Goal: Transaction & Acquisition: Purchase product/service

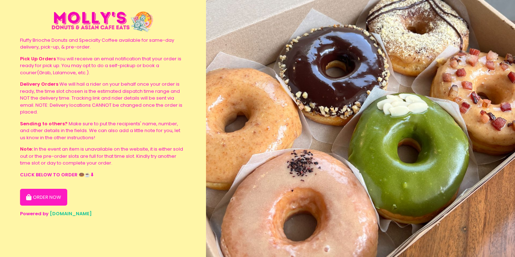
click at [50, 193] on button "ORDER NOW" at bounding box center [43, 197] width 47 height 17
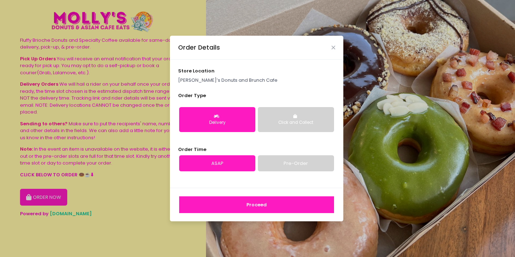
click at [241, 204] on button "Proceed" at bounding box center [256, 205] width 155 height 17
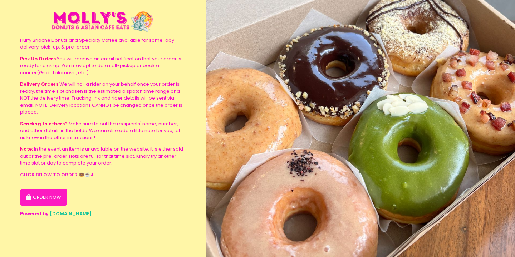
click at [47, 193] on button "ORDER NOW" at bounding box center [43, 197] width 47 height 17
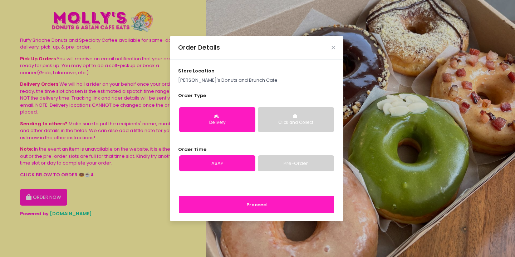
click at [249, 206] on button "Proceed" at bounding box center [256, 205] width 155 height 17
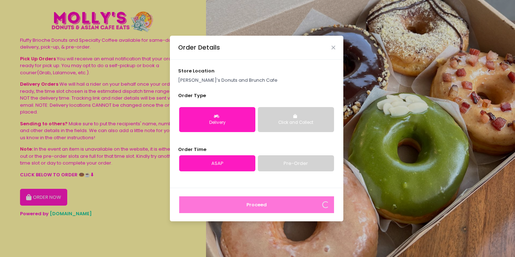
click at [286, 113] on button "Click and Collect" at bounding box center [296, 119] width 76 height 25
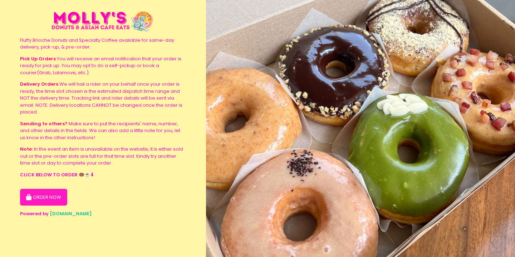
click at [59, 195] on button "ORDER NOW" at bounding box center [43, 197] width 47 height 17
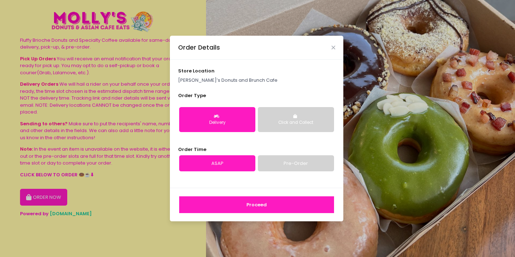
click at [196, 208] on button "Proceed" at bounding box center [256, 205] width 155 height 17
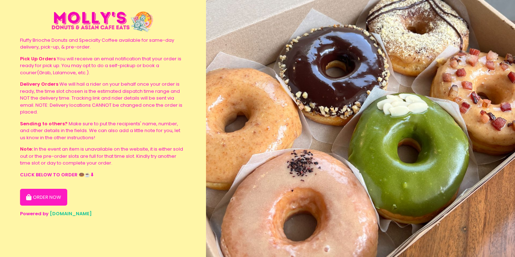
click at [58, 198] on button "ORDER NOW" at bounding box center [43, 197] width 47 height 17
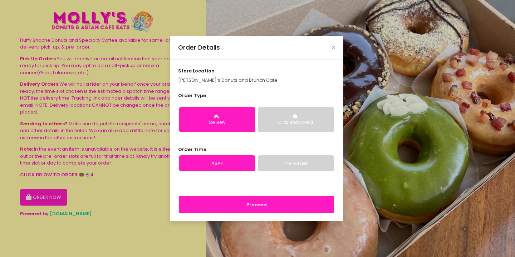
click at [294, 141] on div "store location Molly’s Donuts and Brunch Cafe Order Type Delivery Click and Col…" at bounding box center [256, 124] width 173 height 128
click at [291, 135] on div "Delivery Click and Collect" at bounding box center [256, 120] width 157 height 37
click at [286, 124] on div "Click and Collect" at bounding box center [296, 123] width 66 height 6
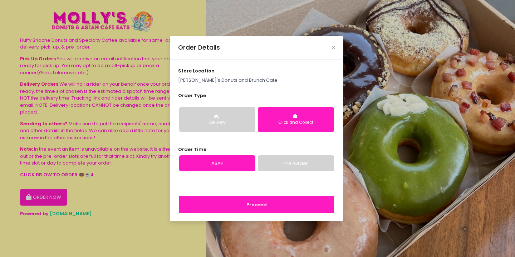
click at [259, 203] on button "Proceed" at bounding box center [256, 205] width 155 height 17
